Goal: Find specific page/section: Find specific page/section

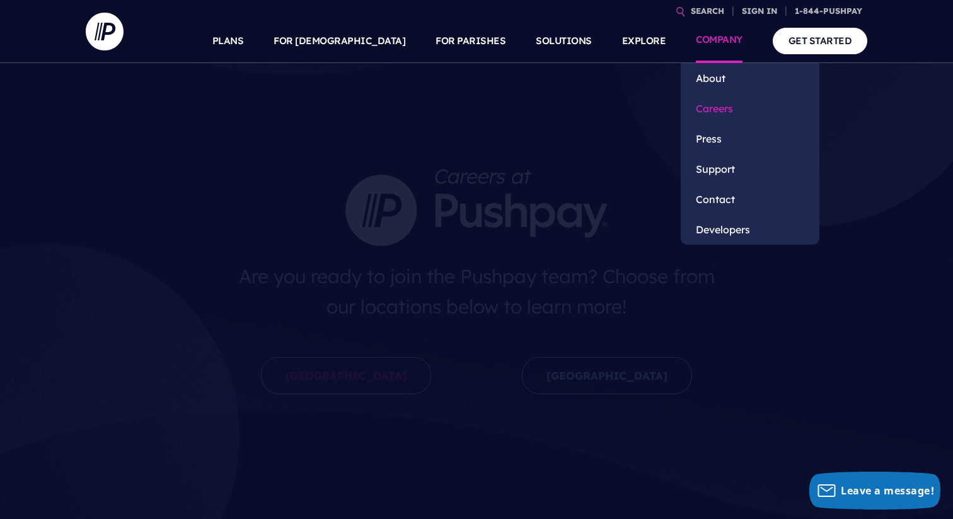
click at [732, 117] on link "Careers" at bounding box center [749, 108] width 139 height 30
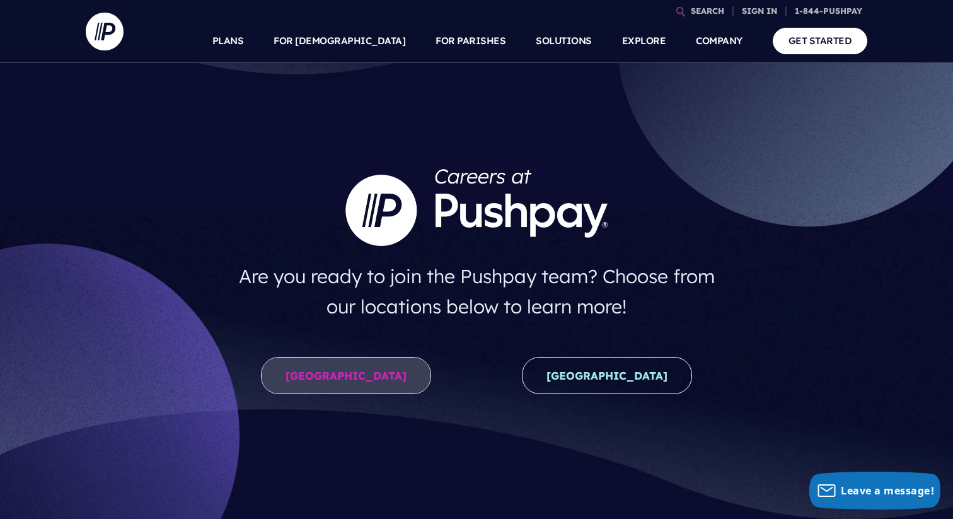
click at [344, 364] on link "[GEOGRAPHIC_DATA]" at bounding box center [346, 375] width 170 height 37
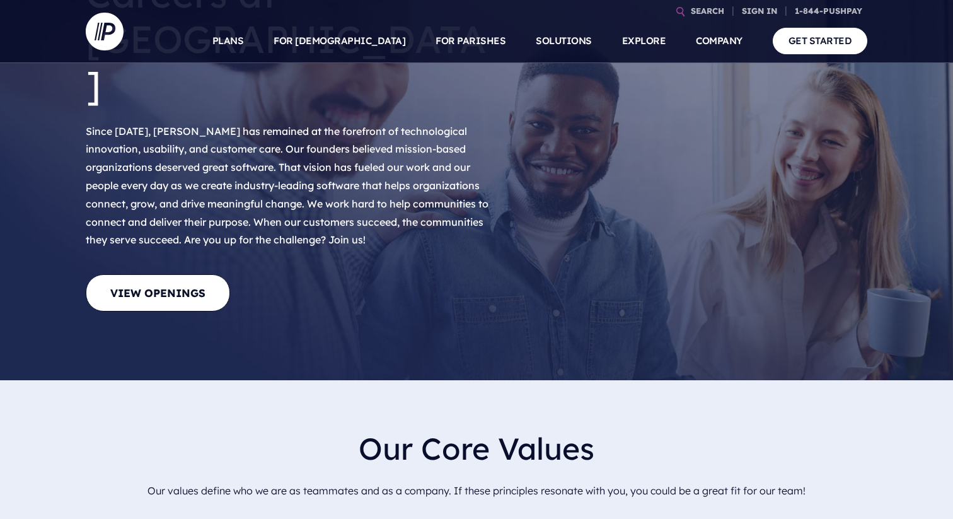
scroll to position [259, 0]
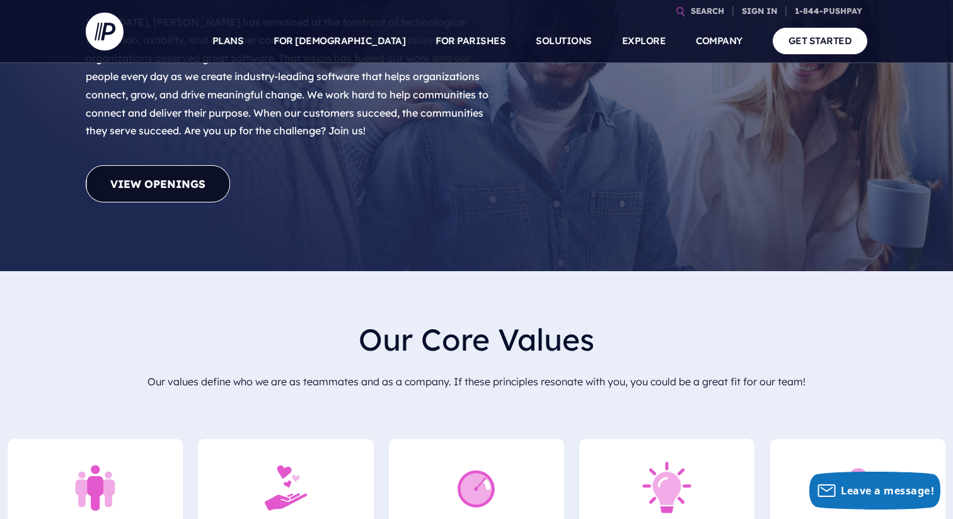
click at [142, 165] on link "View Openings" at bounding box center [158, 183] width 144 height 37
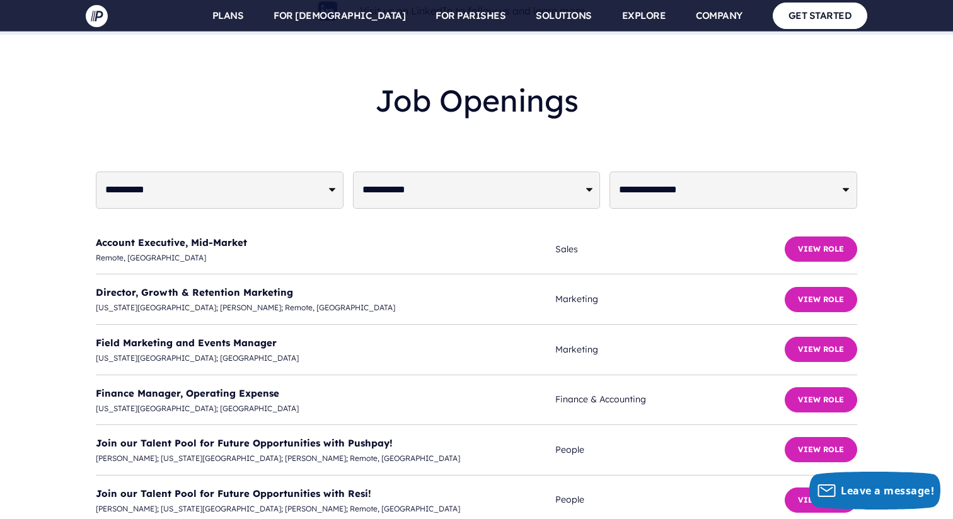
scroll to position [3069, 0]
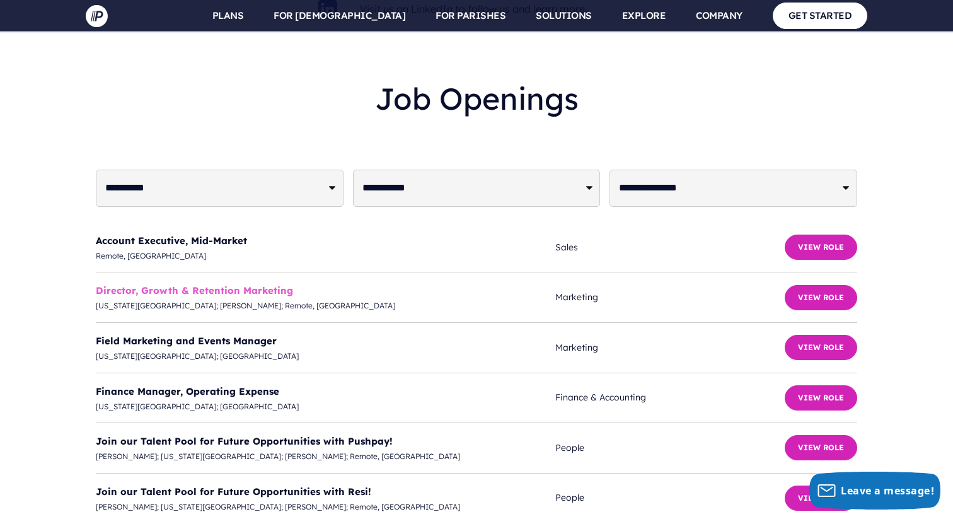
click at [134, 284] on link "Director, Growth & Retention Marketing" at bounding box center [194, 290] width 197 height 12
